Goal: Task Accomplishment & Management: Manage account settings

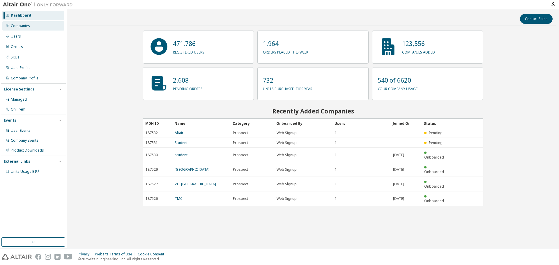
click at [25, 24] on div "Companies" at bounding box center [20, 26] width 19 height 5
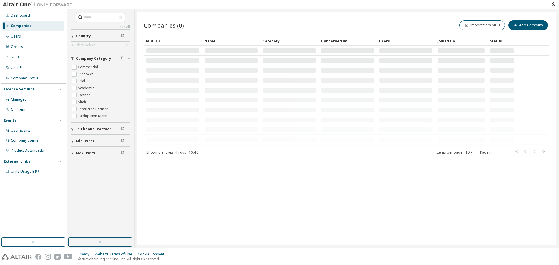
click at [106, 17] on input "text" at bounding box center [100, 18] width 35 height 6
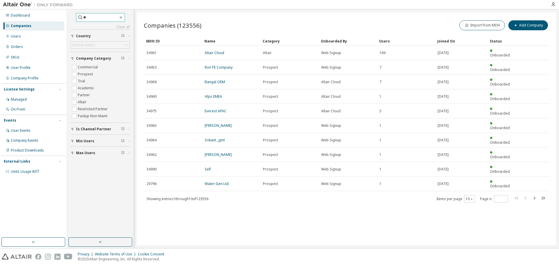
type input "*"
type input "**********"
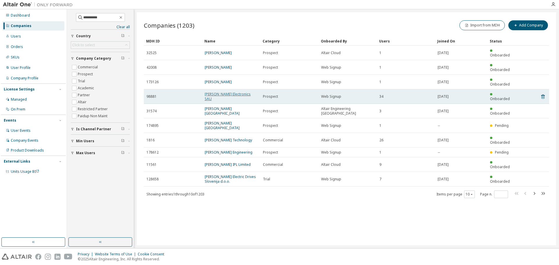
click at [230, 92] on link "Mahle Electronics SAU" at bounding box center [228, 97] width 46 height 10
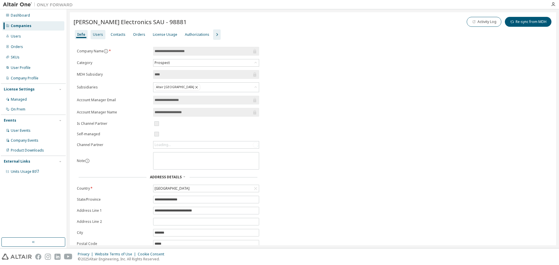
click at [100, 33] on div "Users" at bounding box center [98, 34] width 10 height 5
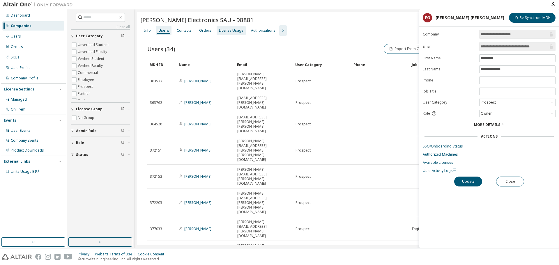
click at [236, 28] on div "License Usage" at bounding box center [231, 30] width 24 height 5
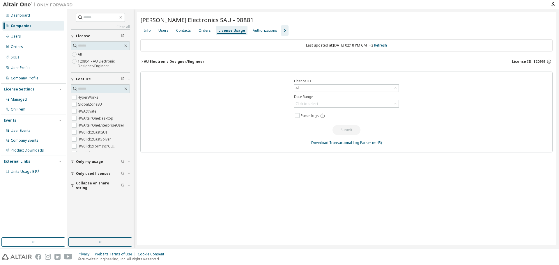
click at [191, 61] on div "AU Electronic Designer/Engineer" at bounding box center [174, 61] width 61 height 5
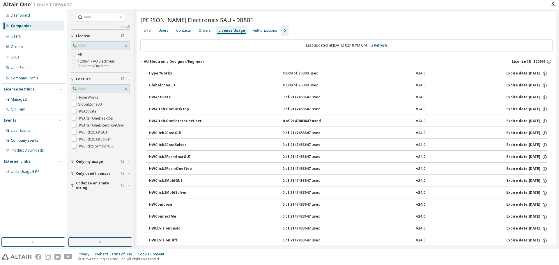
click at [204, 62] on div "AU Electronic Designer/Engineer License ID: 120951" at bounding box center [348, 61] width 409 height 5
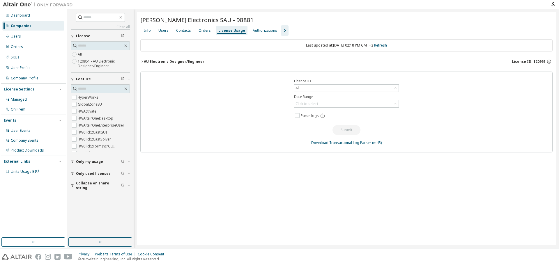
click at [196, 62] on div "AU Electronic Designer/Engineer" at bounding box center [174, 61] width 61 height 5
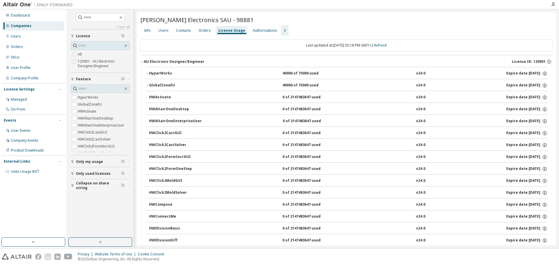
click at [186, 73] on div "HyperWorks" at bounding box center [175, 73] width 52 height 5
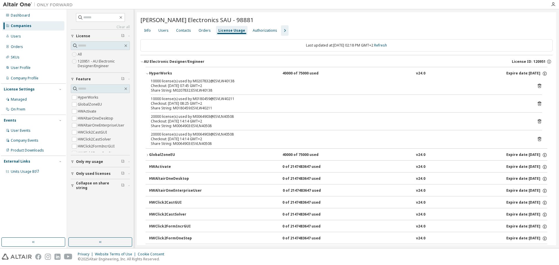
click at [186, 73] on div "HyperWorks" at bounding box center [175, 73] width 52 height 5
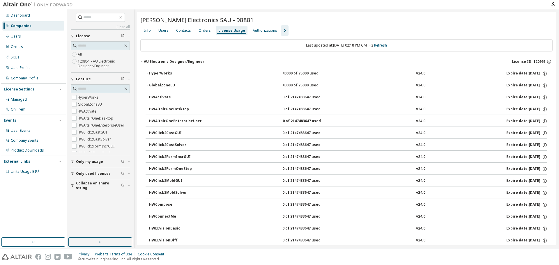
click at [141, 60] on icon "button" at bounding box center [141, 61] width 3 height 3
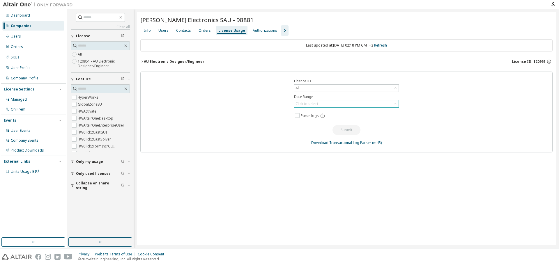
click at [311, 105] on div "Click to select" at bounding box center [307, 104] width 23 height 5
click at [274, 106] on div "Licence ID All Date Range Click to select Last 30 days Year to date Custom Date…" at bounding box center [346, 112] width 412 height 81
click at [320, 87] on div "All" at bounding box center [346, 88] width 104 height 7
click at [260, 121] on div "Licence ID All All 120951 - AU Electronic Designer/Engineer 141886 - AU Electro…" at bounding box center [346, 112] width 412 height 81
click at [302, 105] on div "Click to select" at bounding box center [307, 104] width 23 height 5
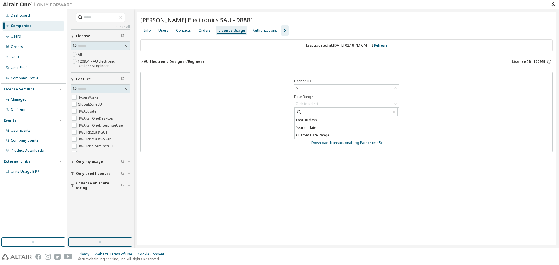
click at [254, 112] on div "Licence ID All Date Range Click to select Last 30 days Year to date Custom Date…" at bounding box center [346, 112] width 412 height 81
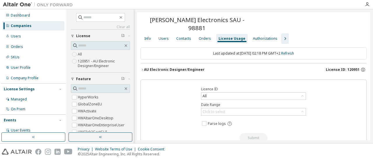
click at [162, 36] on div "Users" at bounding box center [163, 38] width 10 height 5
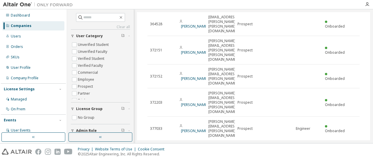
scroll to position [109, 0]
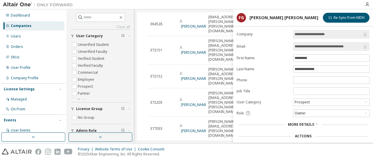
click at [341, 112] on div "Owner" at bounding box center [331, 113] width 76 height 7
click at [323, 117] on li "Admin" at bounding box center [331, 120] width 75 height 8
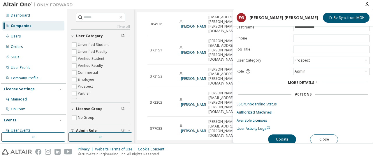
scroll to position [44, 0]
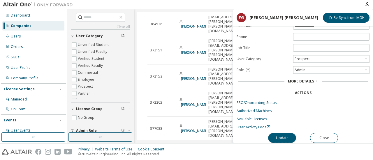
click at [284, 136] on button "Update" at bounding box center [282, 138] width 28 height 10
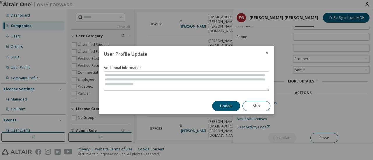
click at [222, 105] on button "Update" at bounding box center [226, 106] width 28 height 10
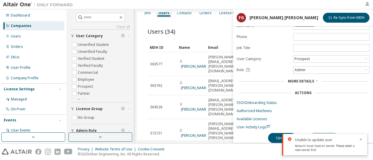
scroll to position [24, 0]
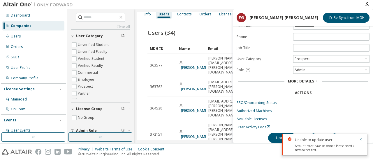
click at [190, 65] on link "Carlos Revert" at bounding box center [194, 67] width 27 height 5
click at [341, 68] on div "User" at bounding box center [331, 70] width 76 height 7
click at [328, 84] on li "Owner" at bounding box center [331, 84] width 75 height 8
click at [360, 141] on icon "button" at bounding box center [360, 139] width 3 height 3
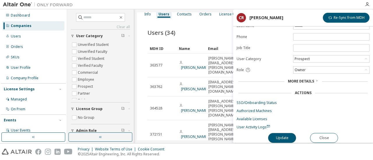
click at [287, 135] on button "Update" at bounding box center [282, 138] width 28 height 10
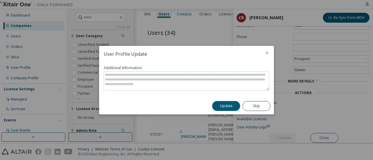
click at [224, 111] on button "Update" at bounding box center [226, 106] width 28 height 10
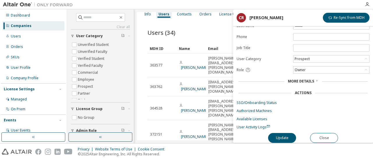
click at [328, 134] on button "Close" at bounding box center [324, 138] width 28 height 10
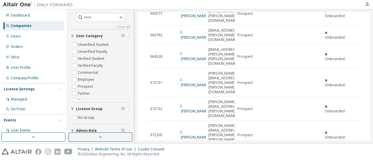
scroll to position [77, 0]
click at [86, 18] on input "text" at bounding box center [100, 18] width 35 height 6
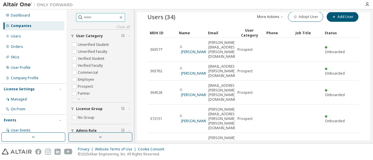
scroll to position [41, 0]
type input "*****"
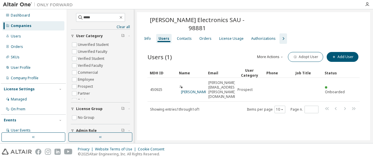
click at [187, 90] on link "Marta Camarasa" at bounding box center [194, 92] width 27 height 5
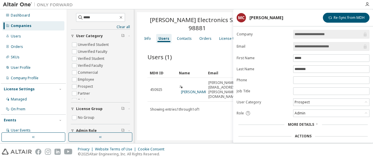
click at [322, 111] on div "Admin" at bounding box center [331, 113] width 76 height 7
click at [314, 126] on li "Owner" at bounding box center [331, 127] width 75 height 8
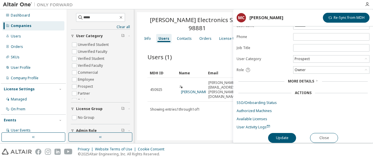
click at [281, 137] on button "Update" at bounding box center [282, 138] width 28 height 10
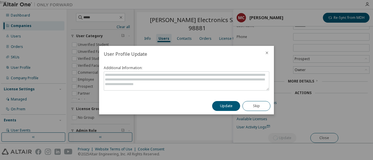
click at [225, 104] on button "Update" at bounding box center [226, 106] width 28 height 10
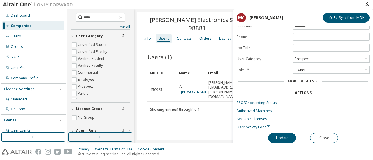
click at [327, 134] on button "Close" at bounding box center [324, 138] width 28 height 10
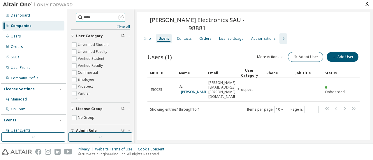
click at [122, 17] on icon "button" at bounding box center [120, 17] width 3 height 3
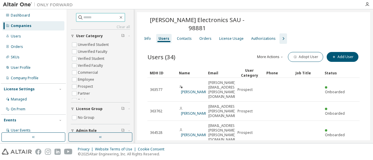
click at [85, 19] on input "text" at bounding box center [100, 18] width 35 height 6
type input "*********"
click at [189, 130] on link "Francisco Gonzalez Espin" at bounding box center [193, 135] width 29 height 10
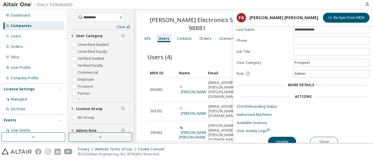
scroll to position [44, 0]
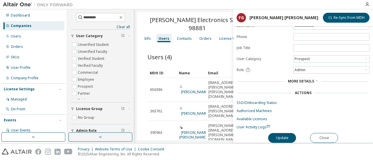
click at [286, 138] on button "Update" at bounding box center [282, 138] width 28 height 10
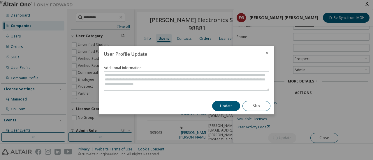
click at [221, 105] on button "Update" at bounding box center [226, 106] width 28 height 10
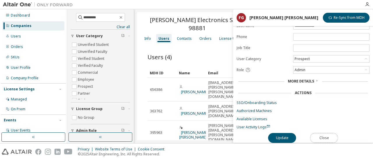
click at [323, 138] on button "Close" at bounding box center [324, 138] width 28 height 10
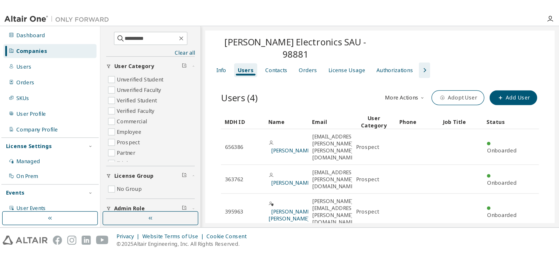
scroll to position [22, 0]
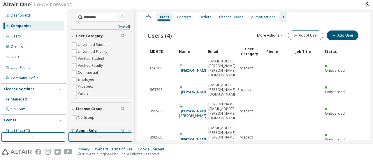
click at [122, 17] on icon "button" at bounding box center [120, 17] width 3 height 3
